Goal: Task Accomplishment & Management: Complete application form

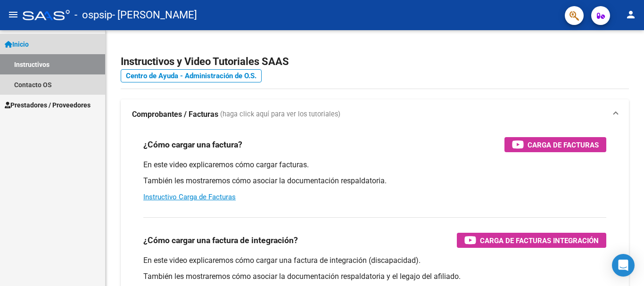
click at [34, 65] on link "Instructivos" at bounding box center [52, 64] width 105 height 20
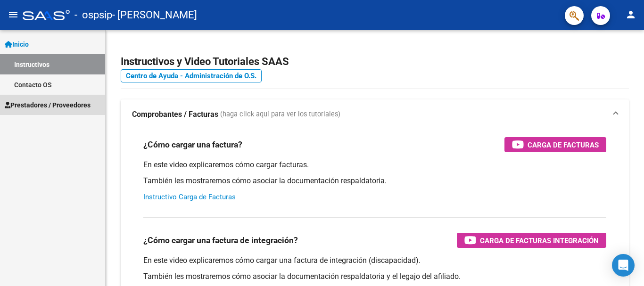
click at [39, 105] on span "Prestadores / Proveedores" at bounding box center [48, 105] width 86 height 10
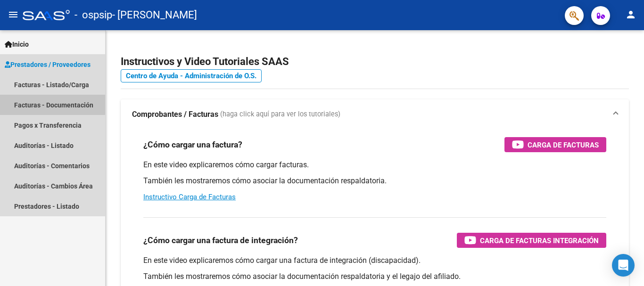
click at [45, 104] on link "Facturas - Documentación" at bounding box center [52, 105] width 105 height 20
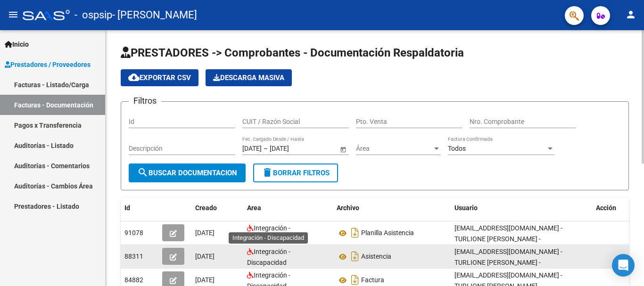
scroll to position [2, 0]
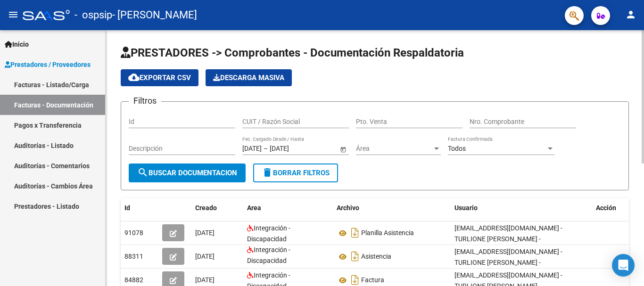
click at [161, 120] on input "Id" at bounding box center [182, 122] width 106 height 8
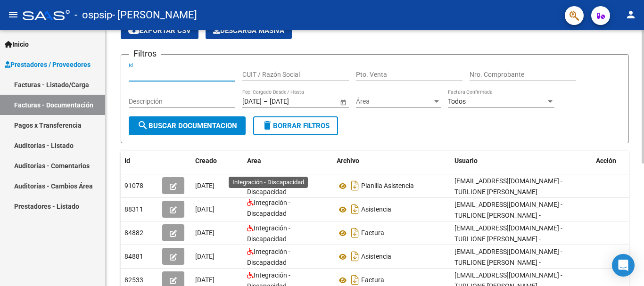
scroll to position [0, 0]
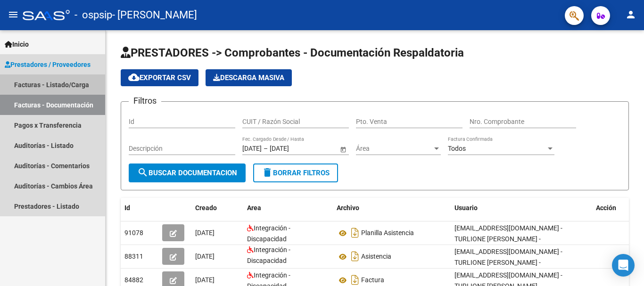
click at [60, 79] on link "Facturas - Listado/Carga" at bounding box center [52, 84] width 105 height 20
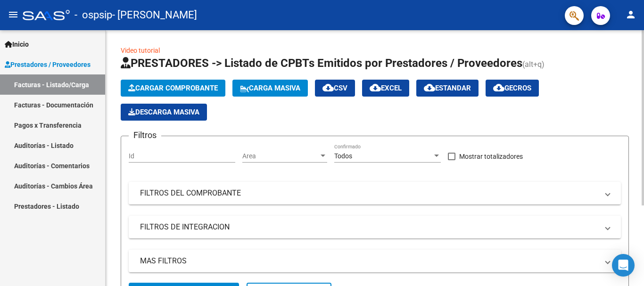
click at [182, 83] on button "Cargar Comprobante" at bounding box center [173, 88] width 105 height 17
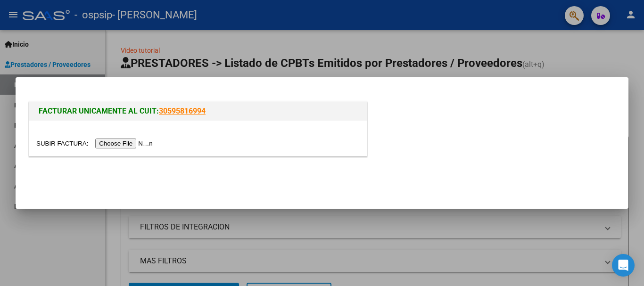
click at [137, 143] on input "file" at bounding box center [95, 144] width 119 height 10
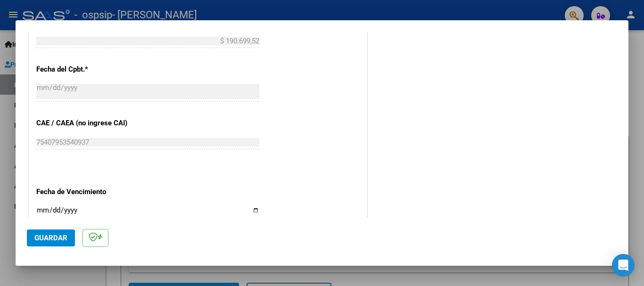
scroll to position [642, 0]
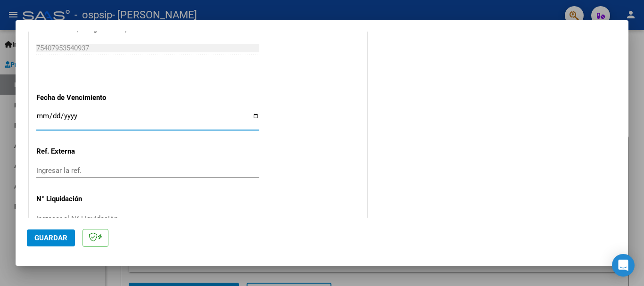
click at [253, 118] on input "Ingresar la fecha" at bounding box center [147, 119] width 223 height 15
type input "[DATE]"
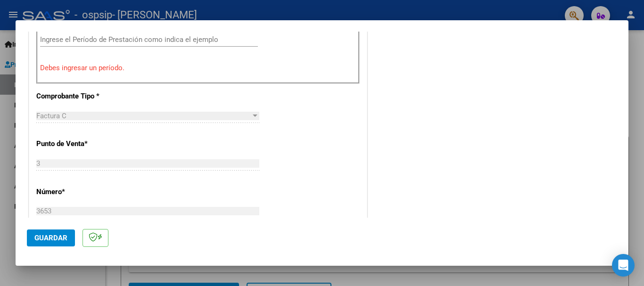
scroll to position [291, 0]
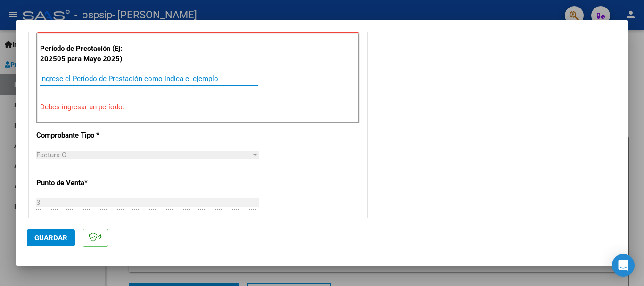
click at [111, 81] on input "Ingrese el Período de Prestación como indica el ejemplo" at bounding box center [149, 78] width 218 height 8
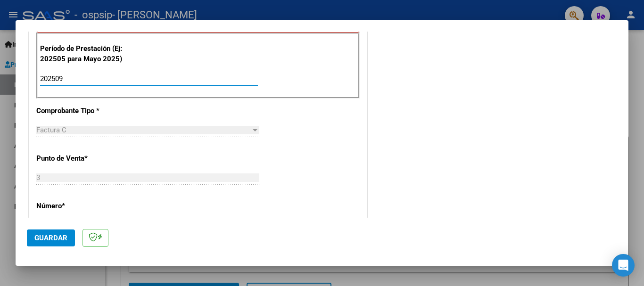
type input "202509"
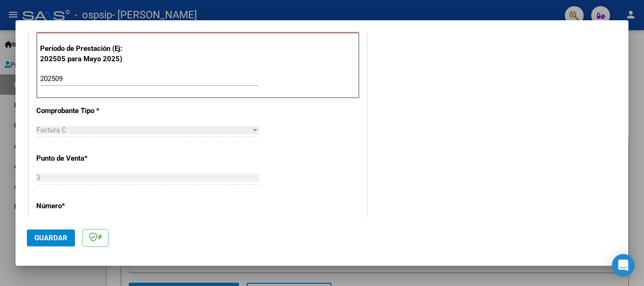
click at [389, 127] on div "COMENTARIOS Comentarios del Prestador / Gerenciador:" at bounding box center [493, 160] width 248 height 819
click at [57, 240] on span "Guardar" at bounding box center [50, 238] width 33 height 8
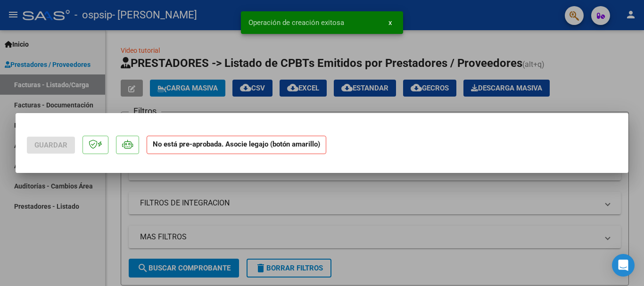
scroll to position [0, 0]
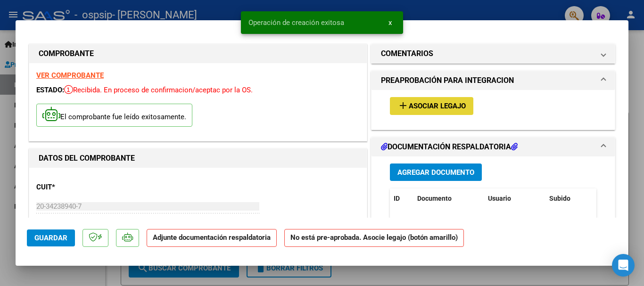
click at [449, 106] on span "Asociar Legajo" at bounding box center [437, 106] width 57 height 8
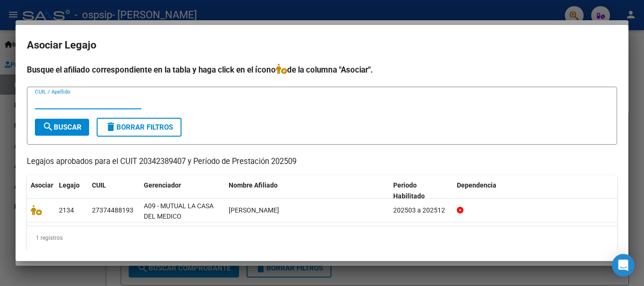
scroll to position [7, 0]
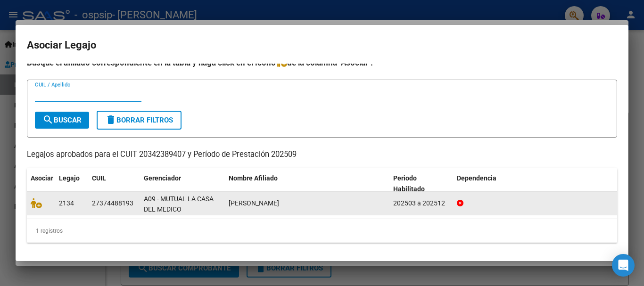
click at [270, 203] on span "[PERSON_NAME]" at bounding box center [254, 203] width 50 height 8
click at [238, 205] on span "[PERSON_NAME]" at bounding box center [254, 203] width 50 height 8
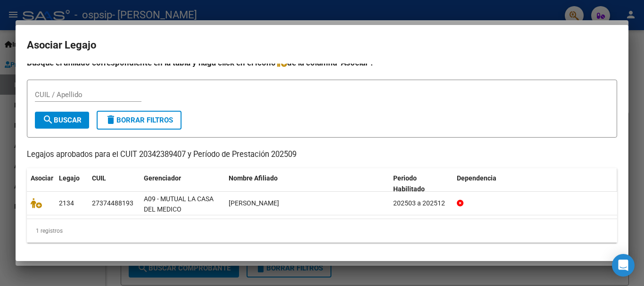
scroll to position [0, 0]
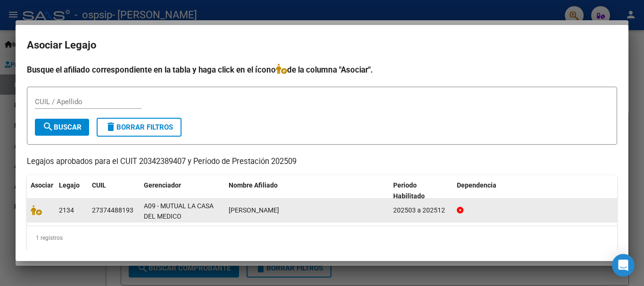
click at [172, 211] on div "A09 - MUTUAL LA CASA DEL MEDICO" at bounding box center [182, 211] width 77 height 20
click at [449, 208] on div "202503 a 202512" at bounding box center [421, 210] width 56 height 11
click at [421, 210] on div "202503 a 202512" at bounding box center [421, 210] width 56 height 11
click at [33, 210] on icon at bounding box center [36, 210] width 11 height 10
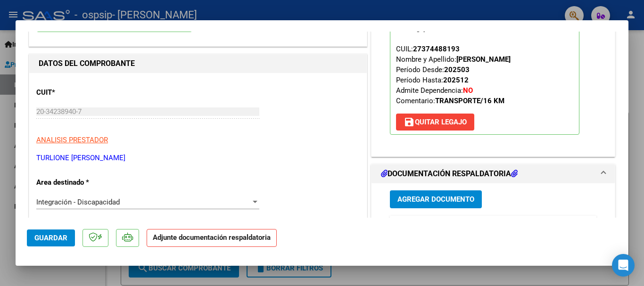
scroll to position [94, 0]
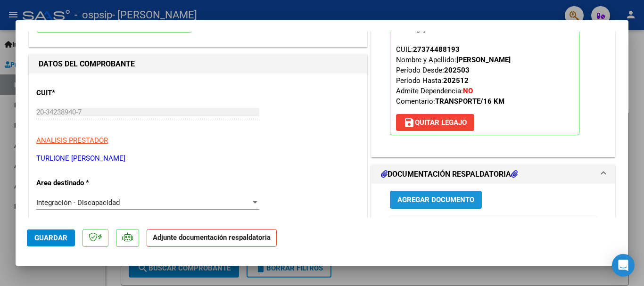
click at [447, 201] on span "Agregar Documento" at bounding box center [435, 200] width 77 height 8
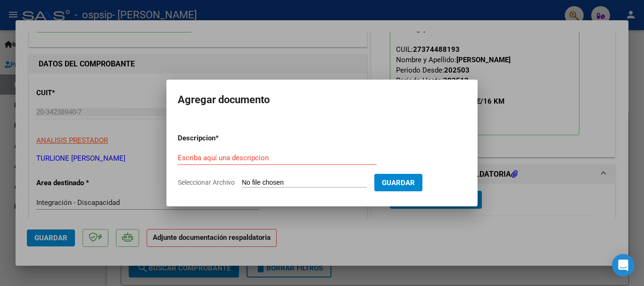
click at [267, 180] on input "Seleccionar Archivo" at bounding box center [304, 183] width 125 height 9
type input "C:\fakepath\[PERSON_NAME] Sep.pdf"
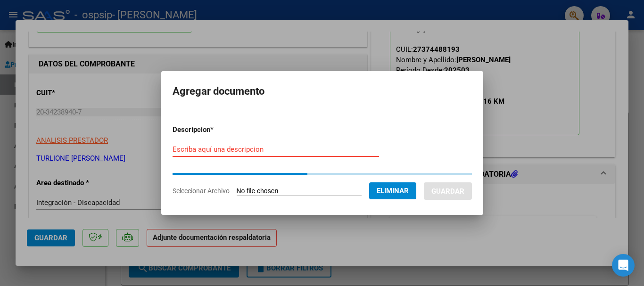
click at [232, 148] on input "Escriba aquí una descripcion" at bounding box center [275, 149] width 206 height 8
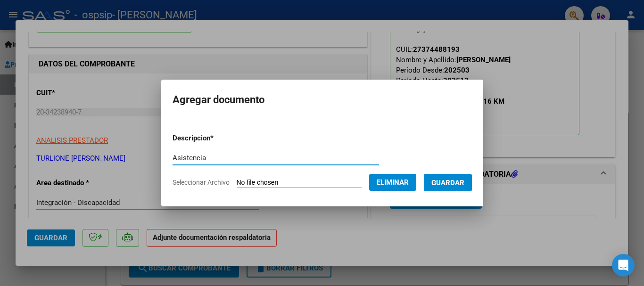
type input "Asistencia"
click at [461, 182] on span "Guardar" at bounding box center [447, 183] width 33 height 8
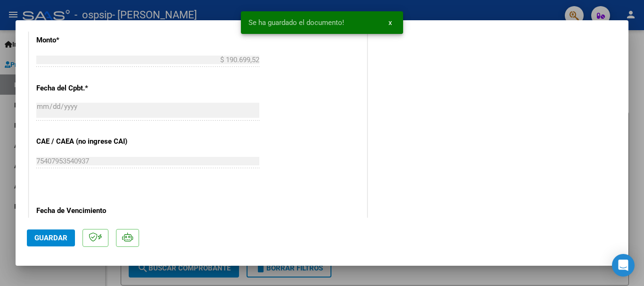
scroll to position [657, 0]
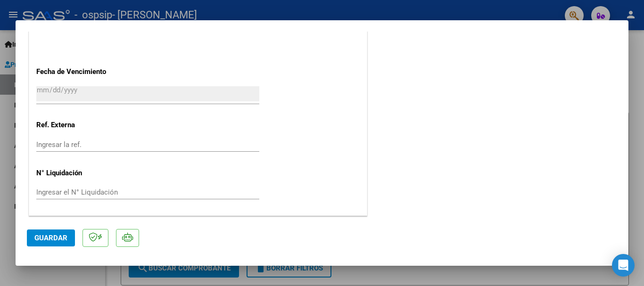
click at [42, 238] on span "Guardar" at bounding box center [50, 238] width 33 height 8
